Goal: Check status

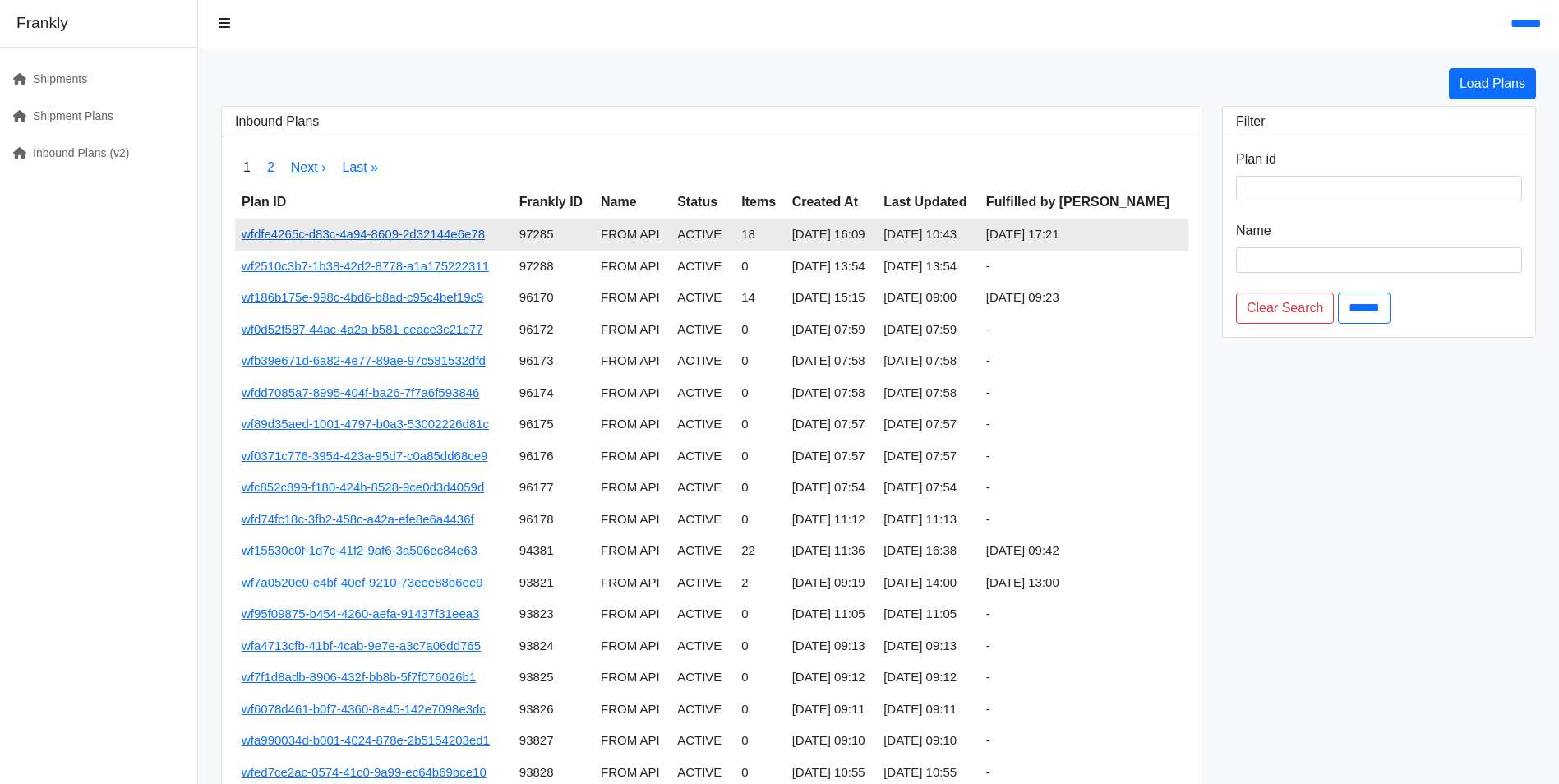
click at [442, 235] on link "wfdfe4265c-d83c-4a94-8609-2d32144e6e78" at bounding box center [363, 233] width 243 height 14
